Goal: Use online tool/utility

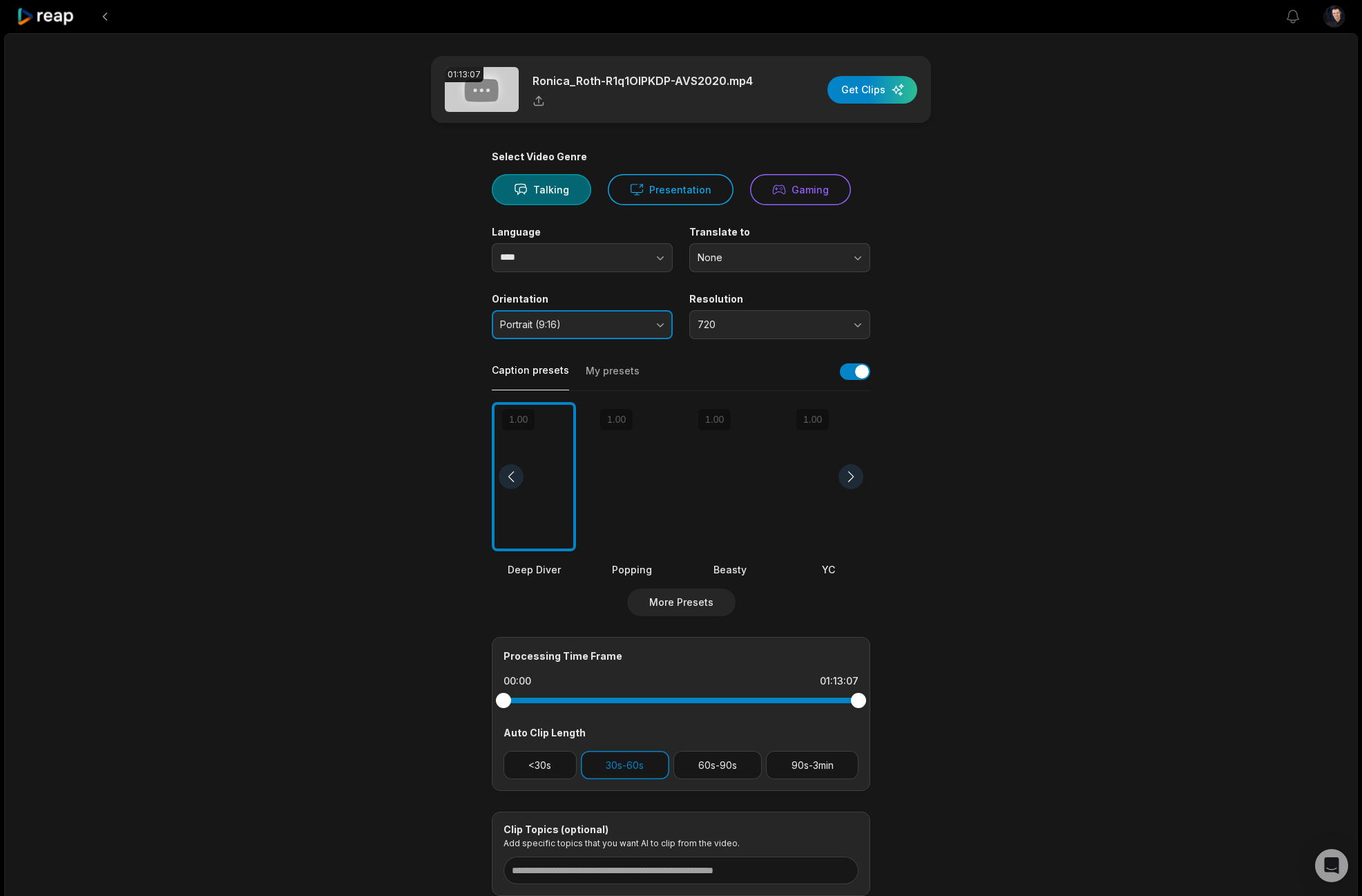
click at [593, 326] on span "Portrait (9:16)" at bounding box center [572, 324] width 145 height 12
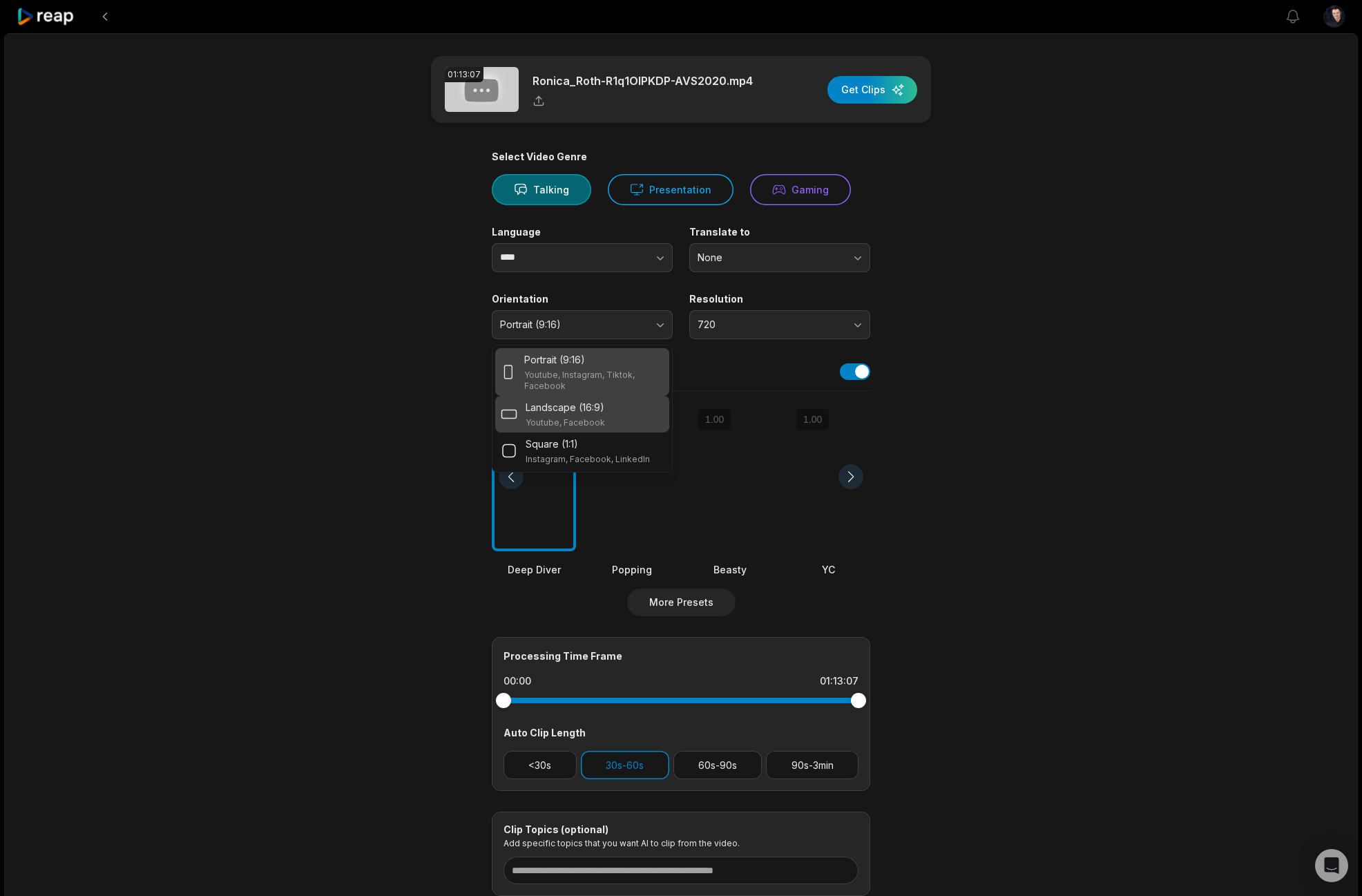
click at [561, 413] on p "Landscape (16:9)" at bounding box center [565, 407] width 79 height 15
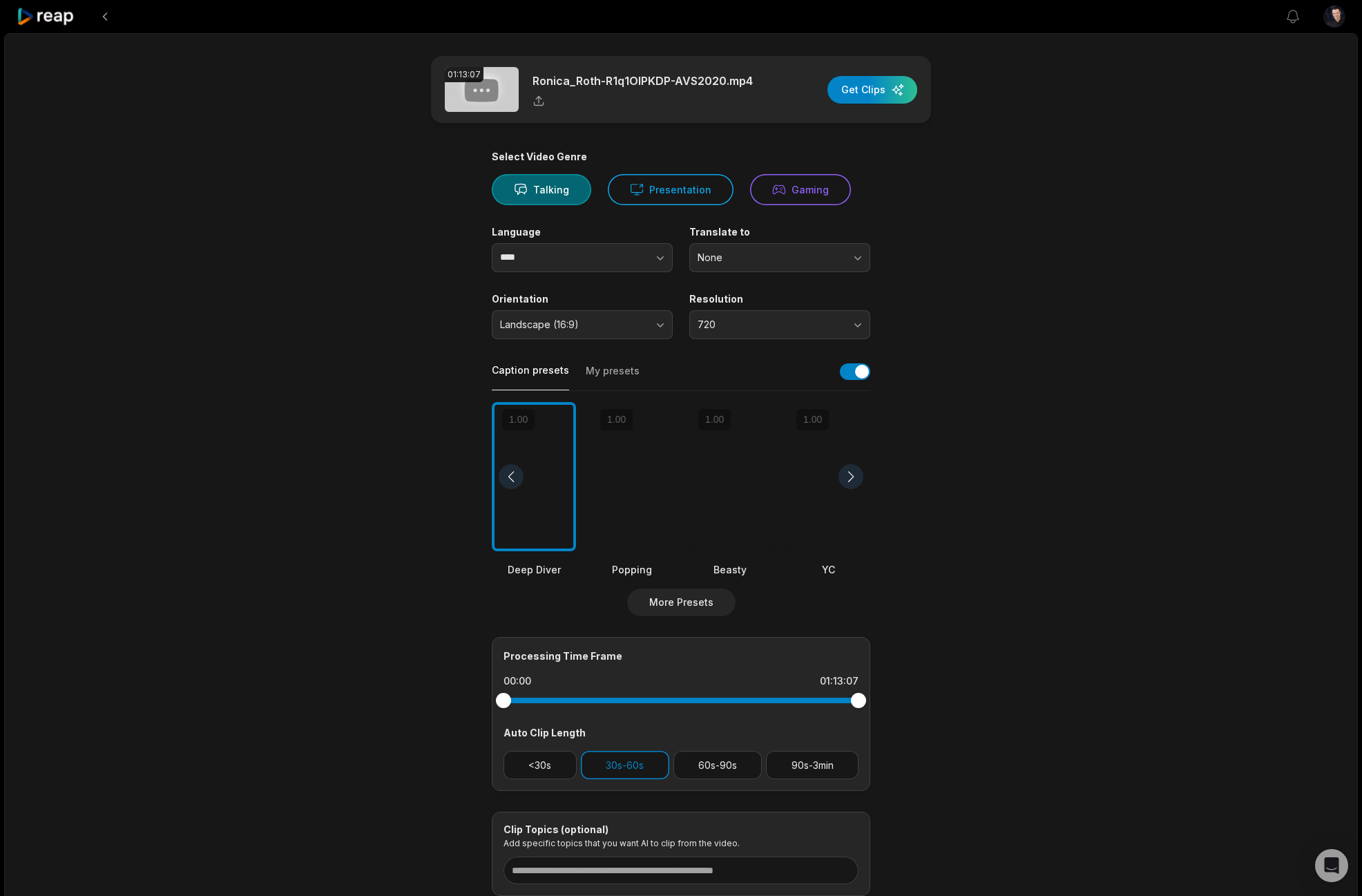
click at [602, 368] on button "My presets" at bounding box center [612, 377] width 54 height 26
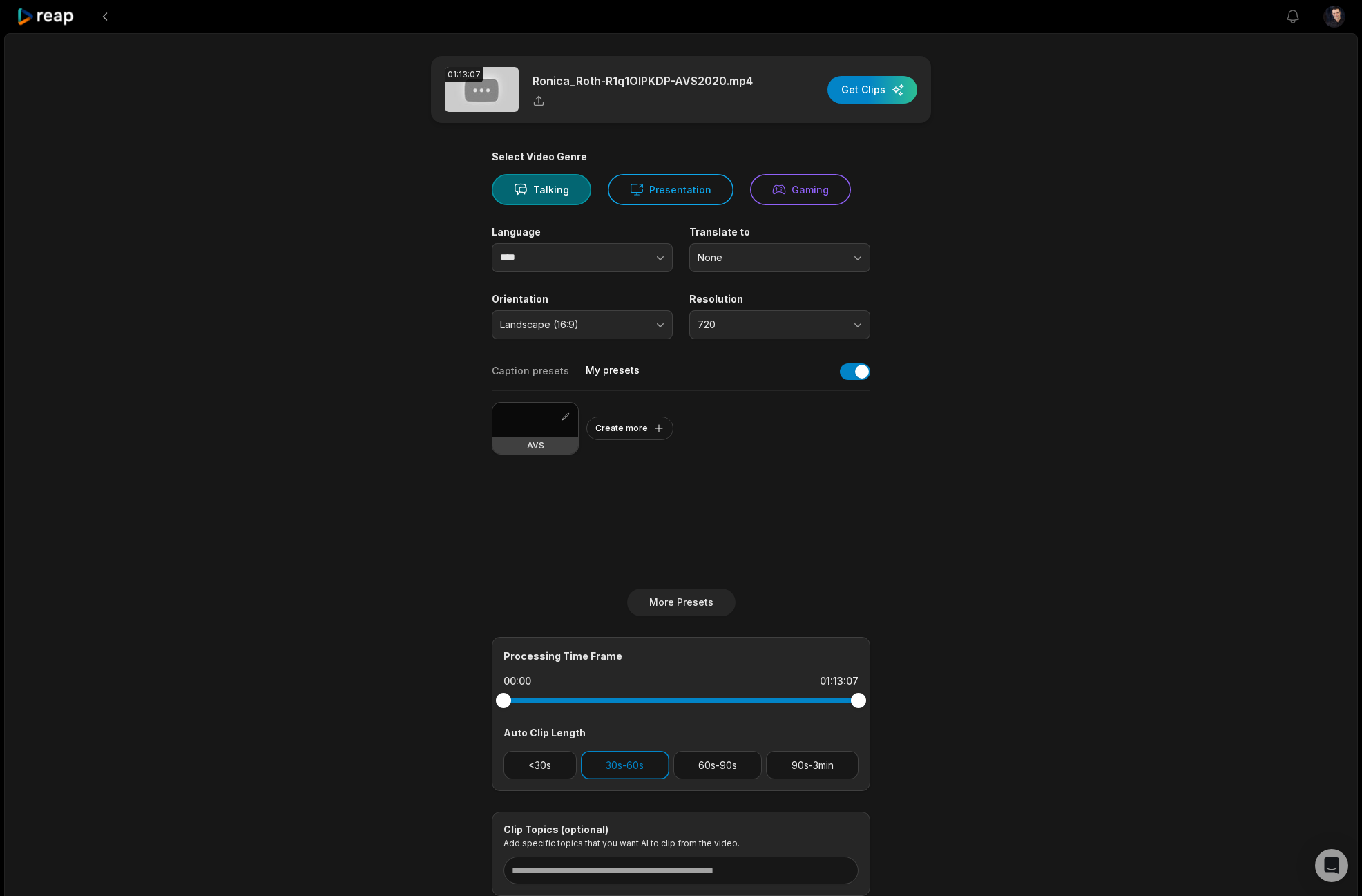
click at [548, 423] on div at bounding box center [535, 419] width 85 height 34
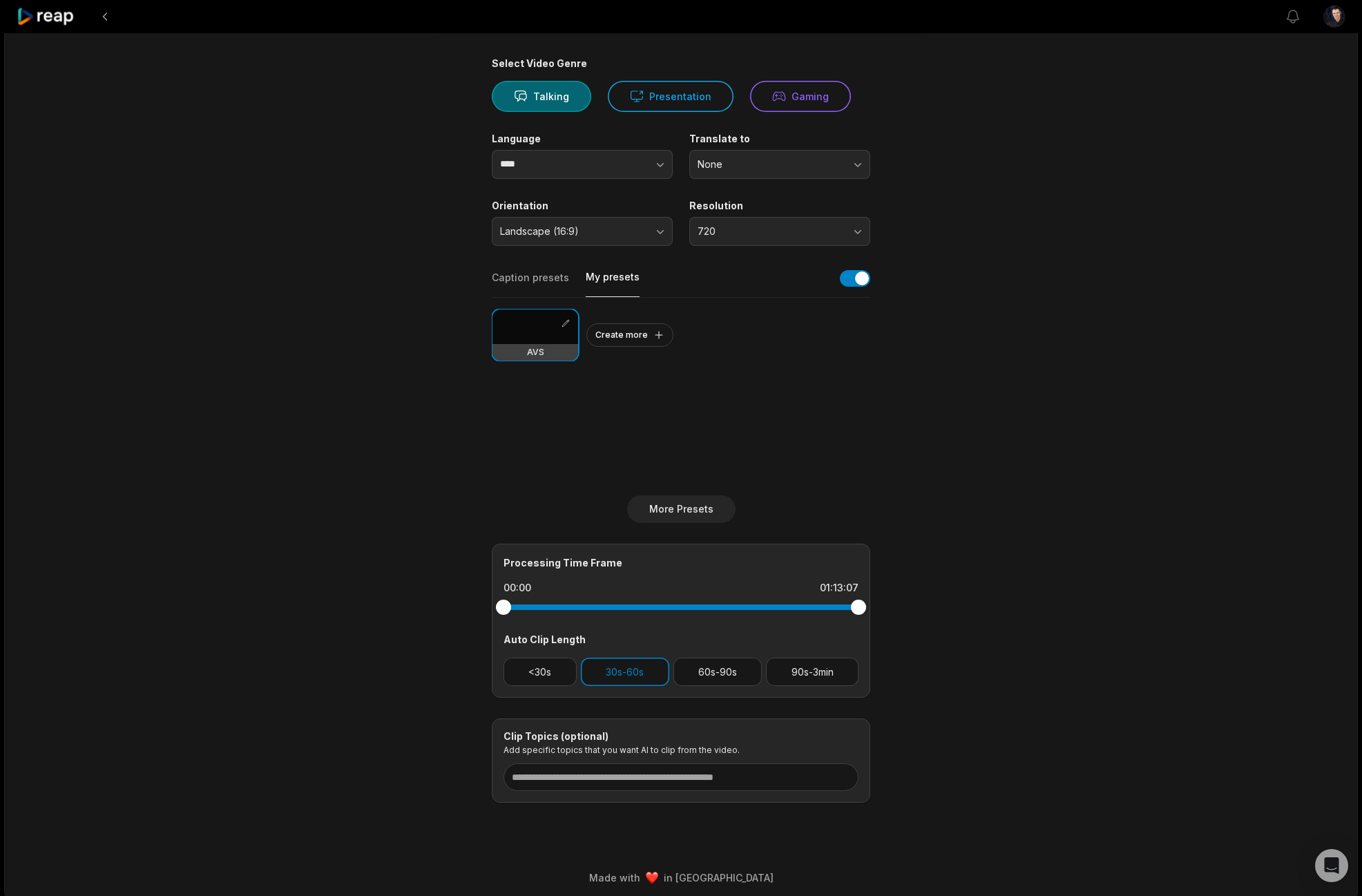
scroll to position [99, 0]
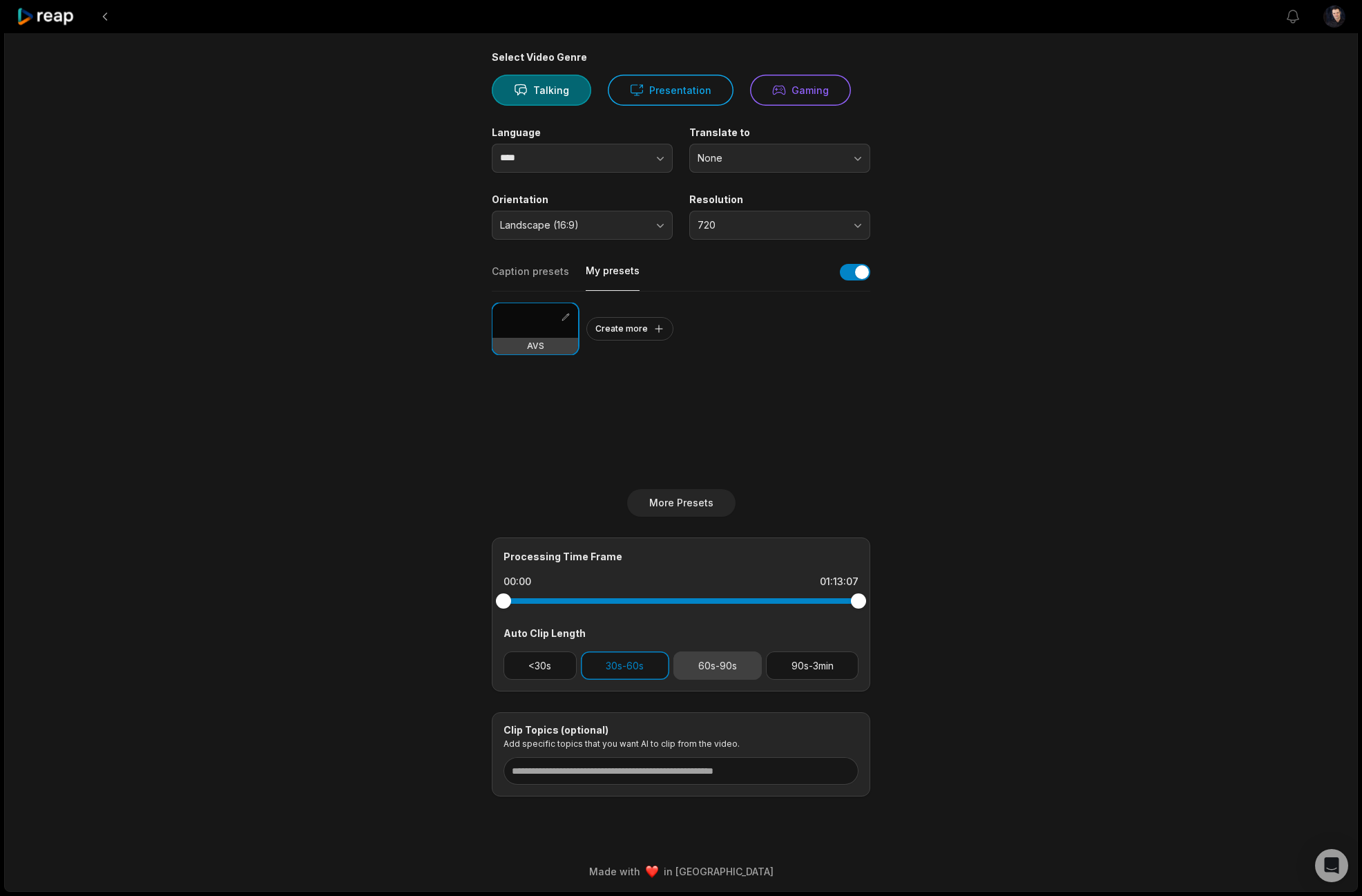
click at [726, 662] on button "60s-90s" at bounding box center [718, 665] width 89 height 29
click at [613, 665] on button "30s-60s" at bounding box center [624, 665] width 88 height 29
click at [621, 662] on button "30s-60s" at bounding box center [624, 665] width 88 height 29
click at [816, 666] on button "90s-3min" at bounding box center [813, 665] width 93 height 29
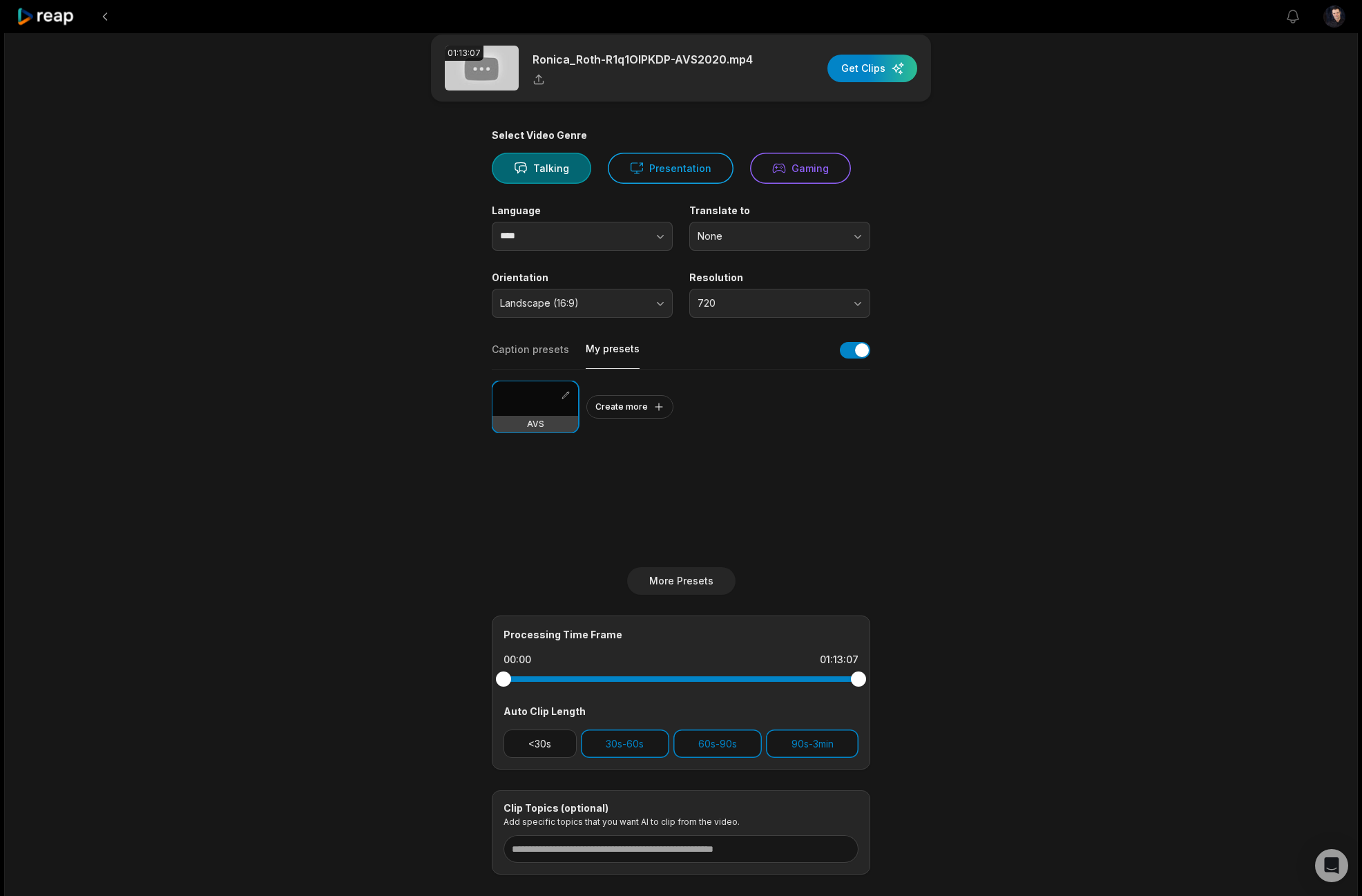
scroll to position [0, 0]
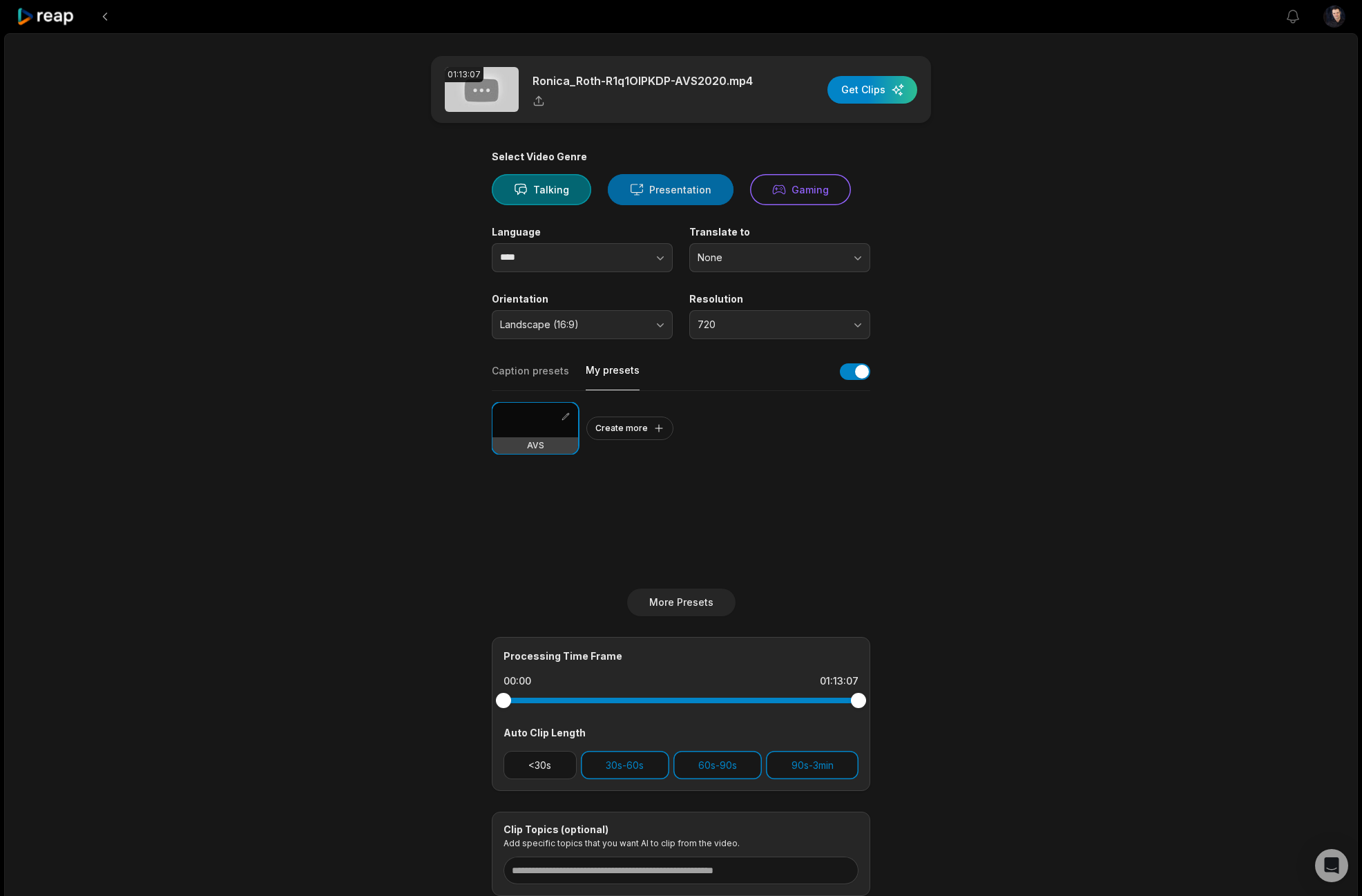
click at [686, 197] on button "Presentation" at bounding box center [671, 190] width 126 height 32
click at [855, 85] on div "button" at bounding box center [872, 90] width 90 height 28
